Goal: Information Seeking & Learning: Learn about a topic

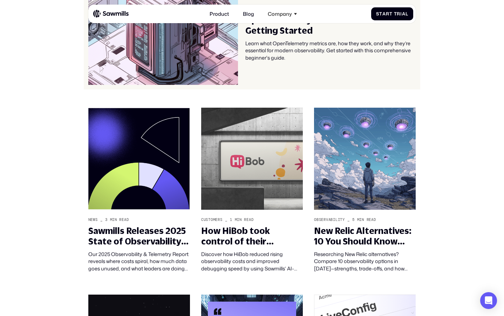
scroll to position [28, 0]
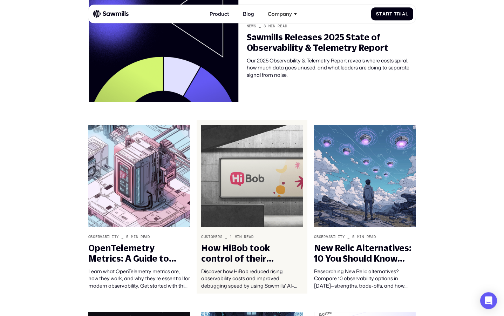
scroll to position [157, 0]
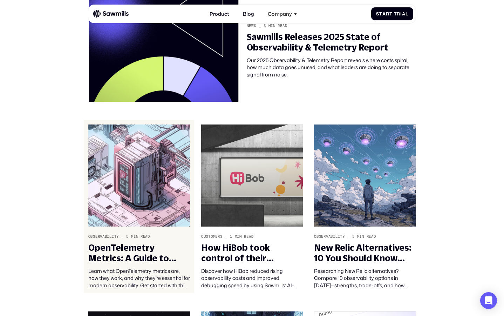
click at [163, 163] on img at bounding box center [139, 175] width 102 height 102
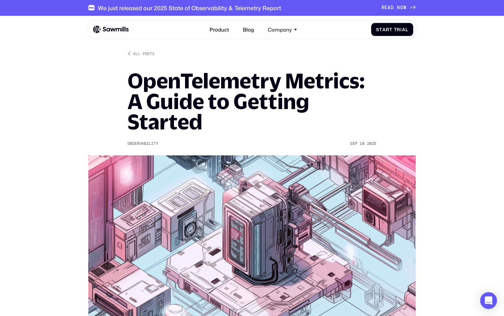
click at [256, 94] on h1 "OpenTelemetry Metrics: A Guide to Getting Started" at bounding box center [251, 100] width 249 height 61
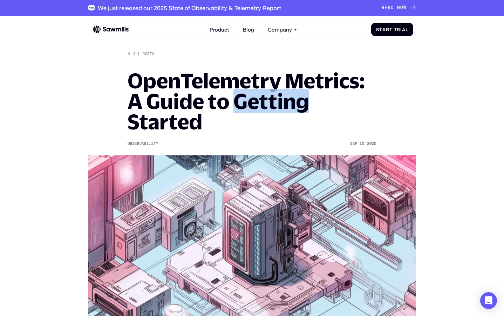
click at [256, 94] on h1 "OpenTelemetry Metrics: A Guide to Getting Started" at bounding box center [251, 100] width 249 height 61
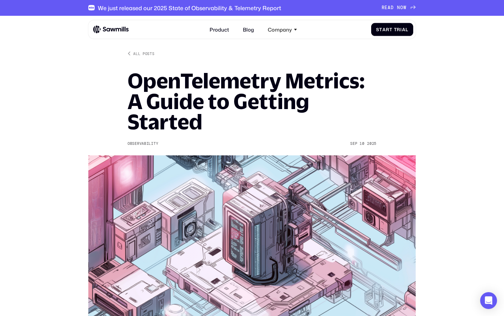
click at [256, 94] on h1 "OpenTelemetry Metrics: A Guide to Getting Started" at bounding box center [251, 100] width 249 height 61
click at [318, 101] on h1 "OpenTelemetry Metrics: A Guide to Getting Started" at bounding box center [251, 100] width 249 height 61
click at [52, 1] on div "We just released our 2025 State of Observability & Telemetry Report R E A D N O…" at bounding box center [252, 8] width 504 height 16
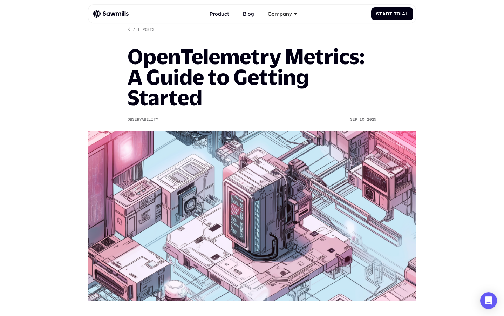
scroll to position [17, 0]
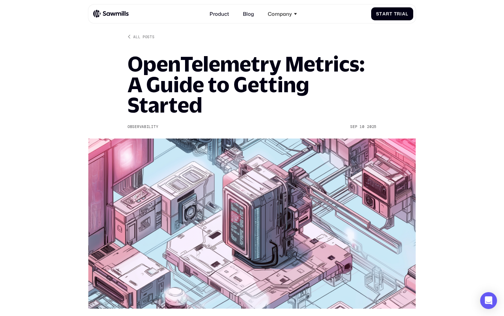
click at [144, 57] on h1 "OpenTelemetry Metrics: A Guide to Getting Started" at bounding box center [251, 84] width 249 height 61
click at [141, 39] on div "All posts" at bounding box center [143, 36] width 21 height 5
